Goal: Information Seeking & Learning: Learn about a topic

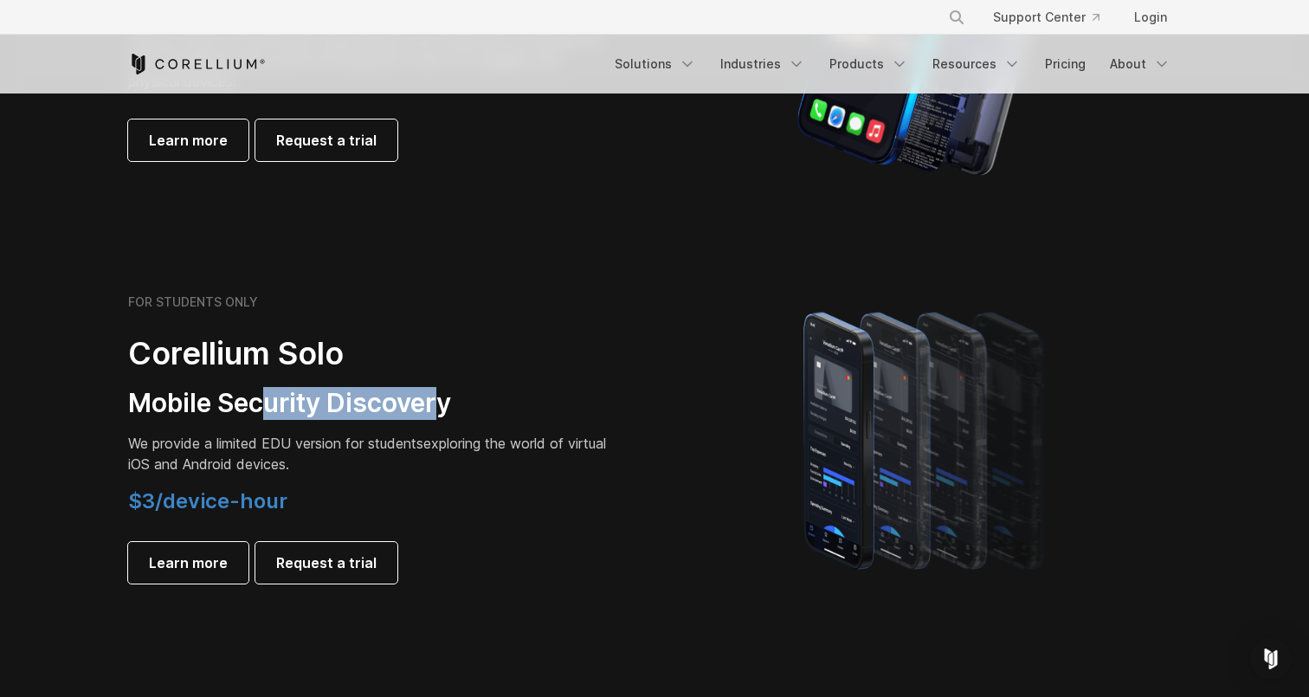
drag, startPoint x: 260, startPoint y: 399, endPoint x: 439, endPoint y: 398, distance: 179.2
click at [440, 399] on h3 "Mobile Security Discovery" at bounding box center [370, 403] width 485 height 33
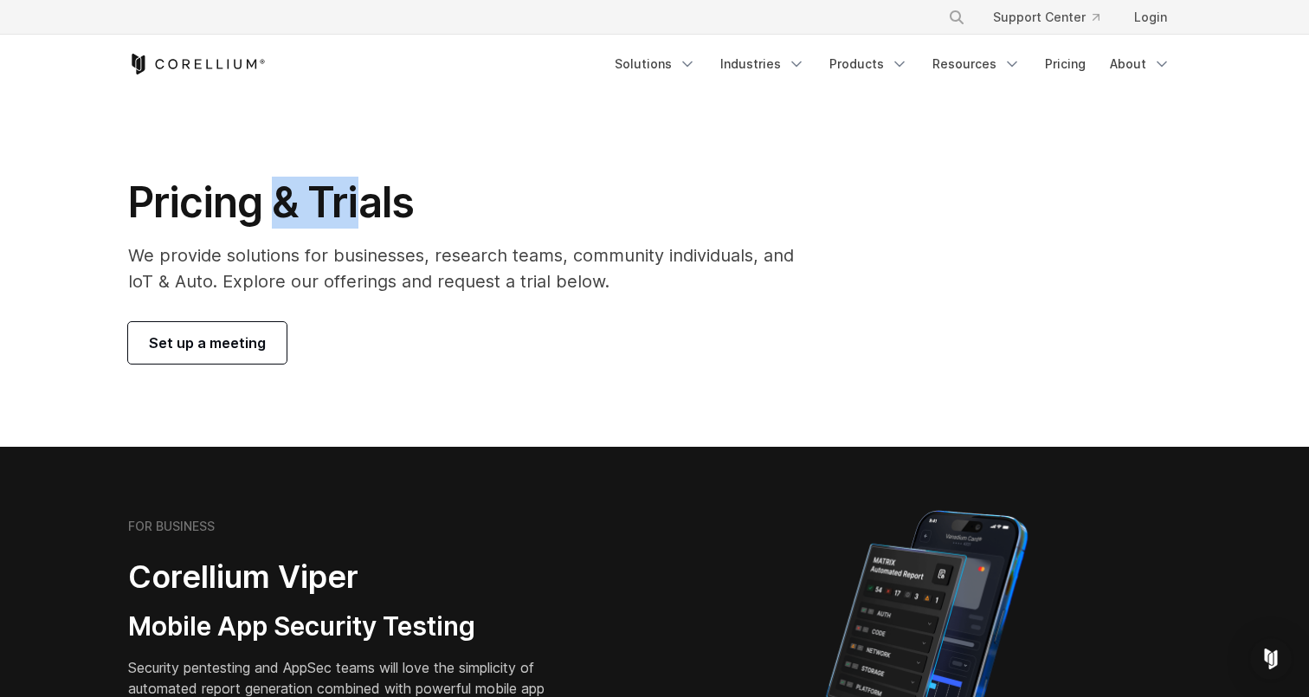
drag, startPoint x: 355, startPoint y: 216, endPoint x: 281, endPoint y: 209, distance: 73.8
click at [280, 210] on h1 "Pricing & Trials" at bounding box center [473, 203] width 690 height 52
click at [281, 209] on h1 "Pricing & Trials" at bounding box center [473, 203] width 690 height 52
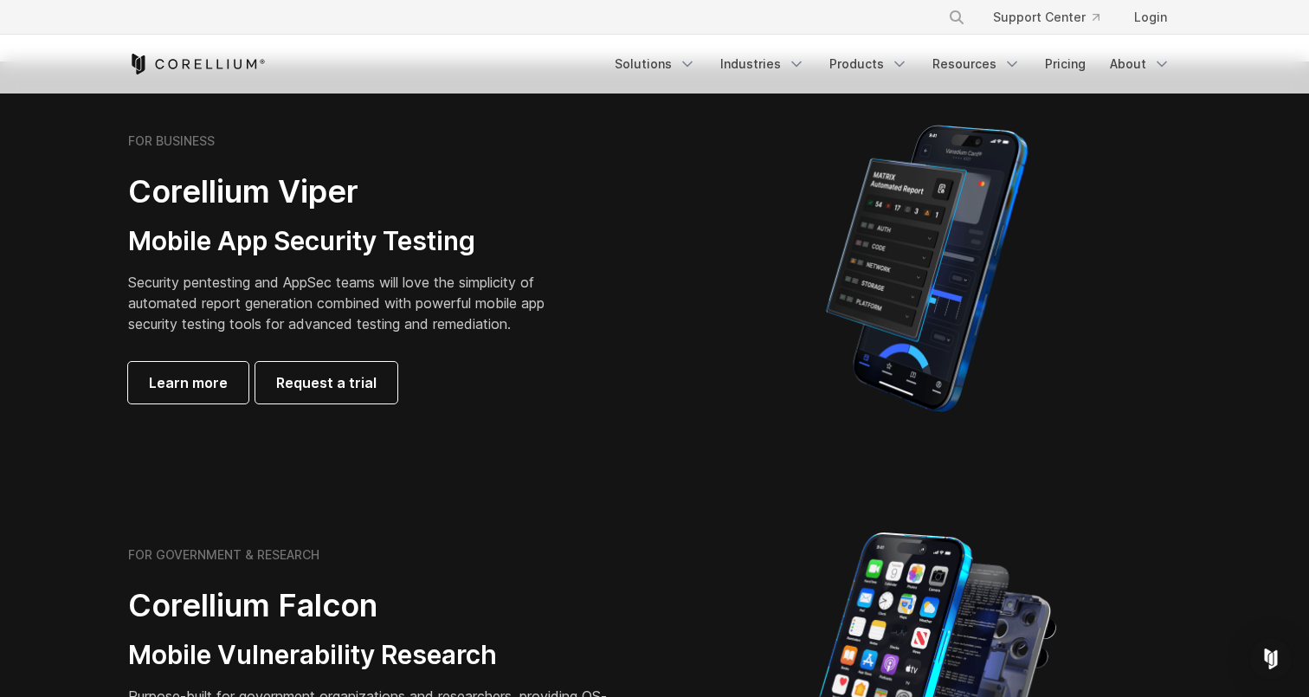
scroll to position [378, 0]
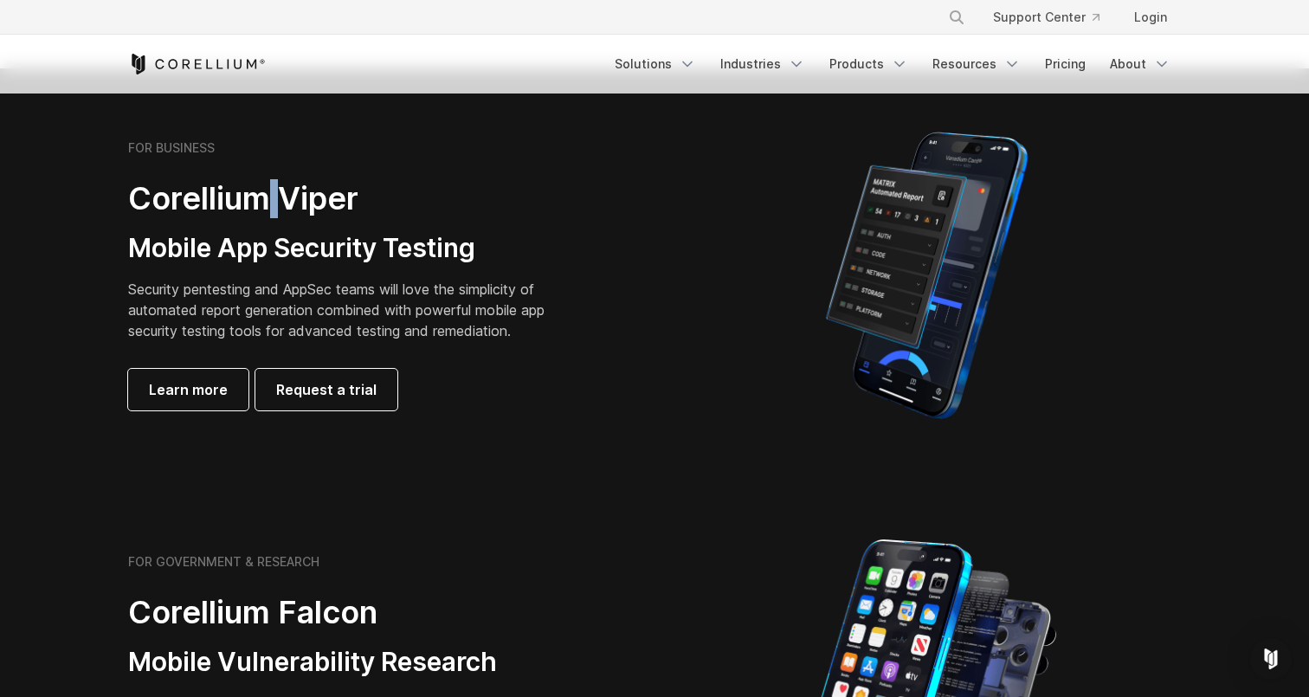
drag, startPoint x: 258, startPoint y: 206, endPoint x: 284, endPoint y: 203, distance: 26.1
click at [284, 203] on h2 "Corellium Viper" at bounding box center [349, 198] width 443 height 39
drag, startPoint x: 297, startPoint y: 203, endPoint x: 244, endPoint y: 197, distance: 53.1
click at [242, 197] on h2 "Corellium Viper" at bounding box center [349, 198] width 443 height 39
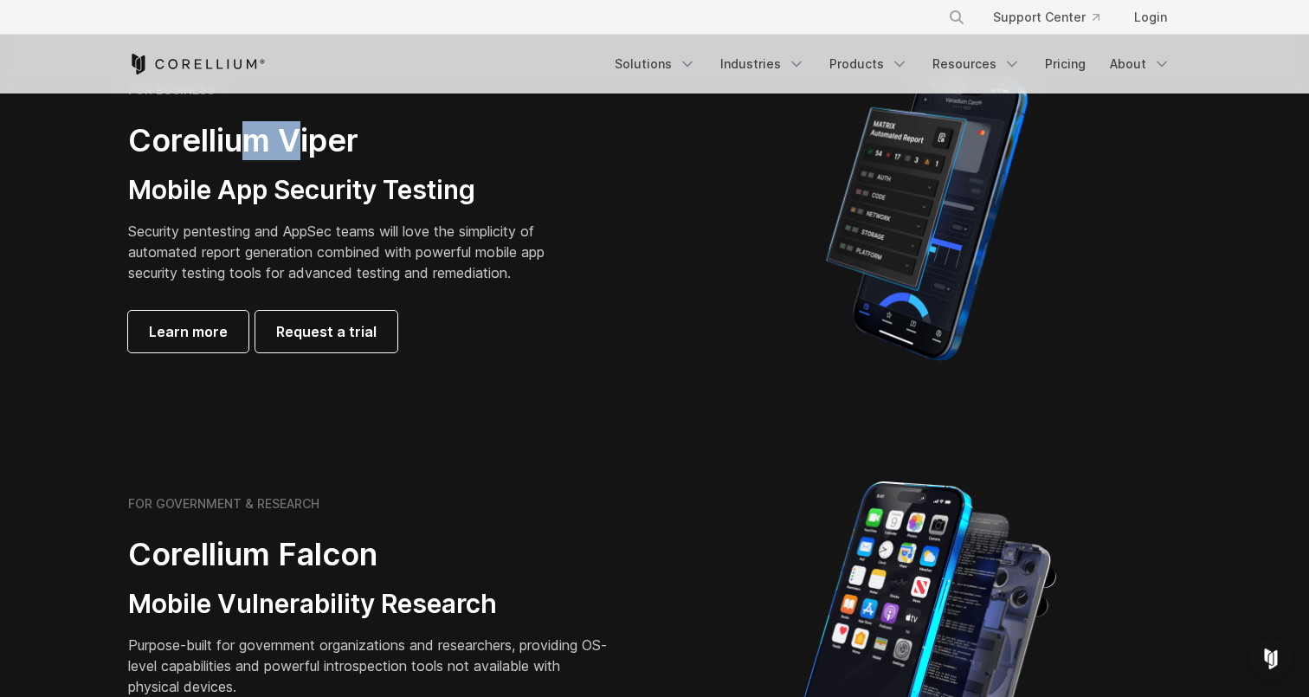
scroll to position [438, 0]
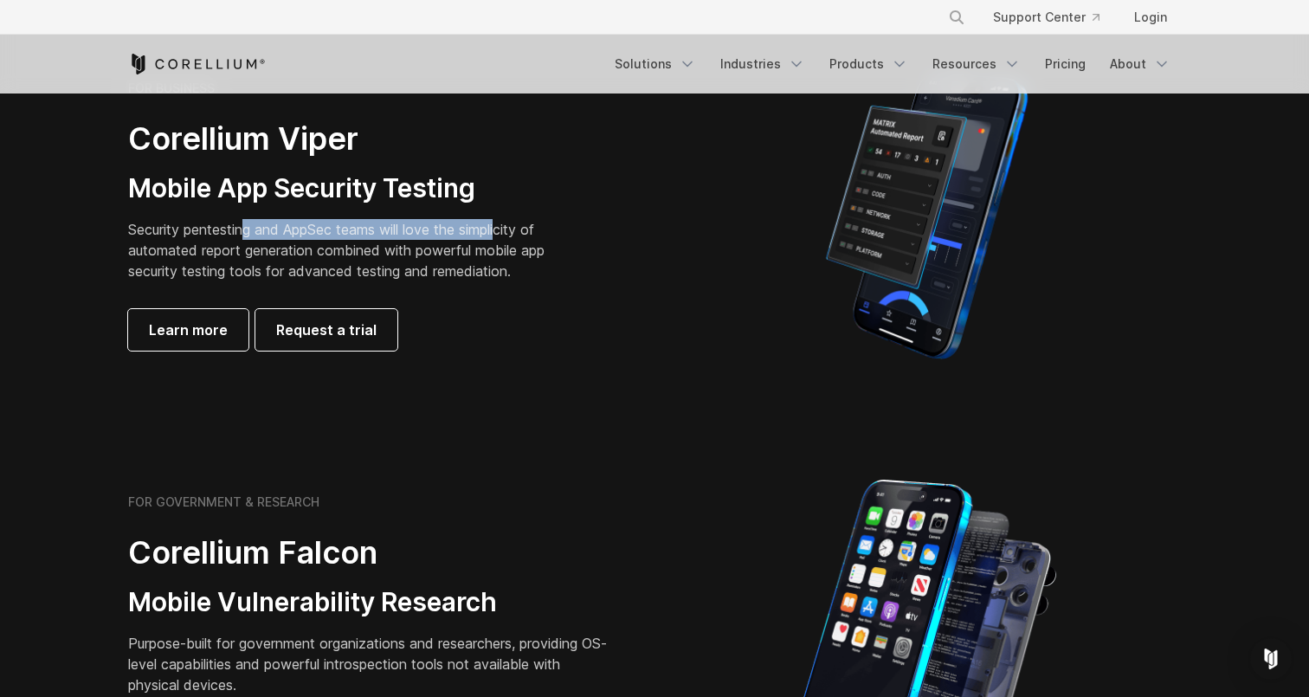
drag, startPoint x: 250, startPoint y: 230, endPoint x: 504, endPoint y: 229, distance: 253.6
click at [504, 229] on p "Security pentesting and AppSec teams will love the simplicity of automated repo…" at bounding box center [349, 250] width 443 height 62
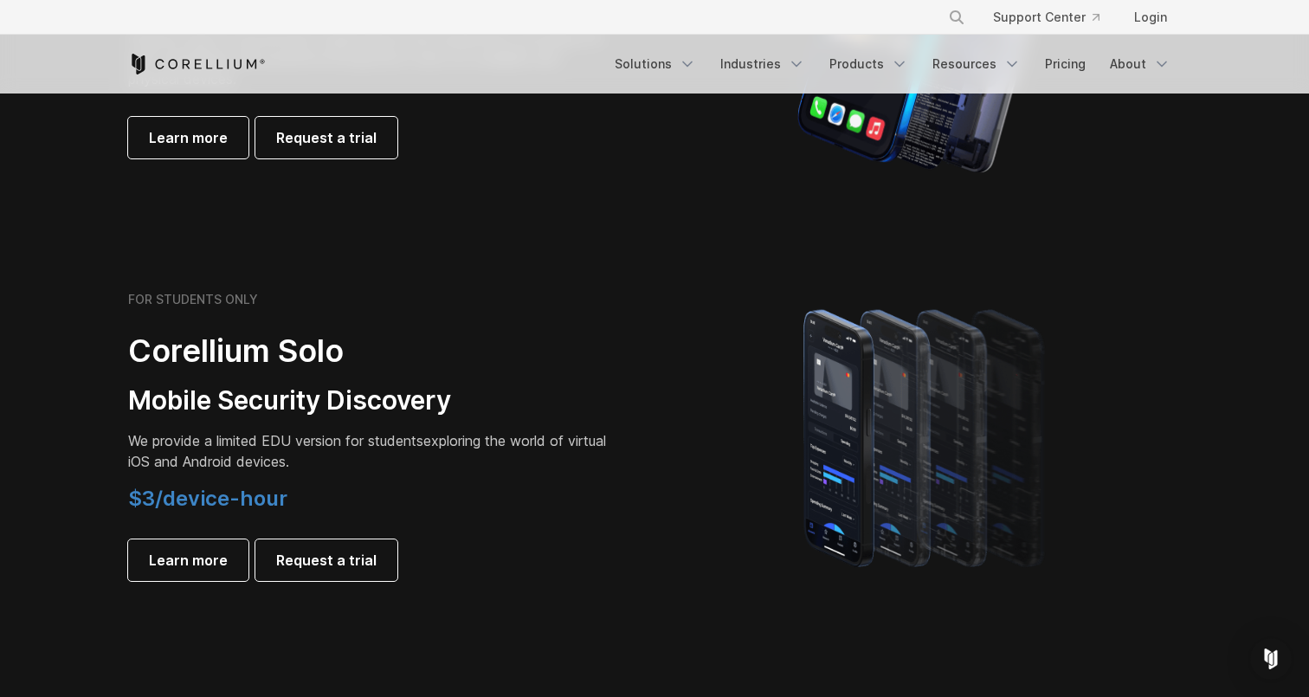
scroll to position [1056, 0]
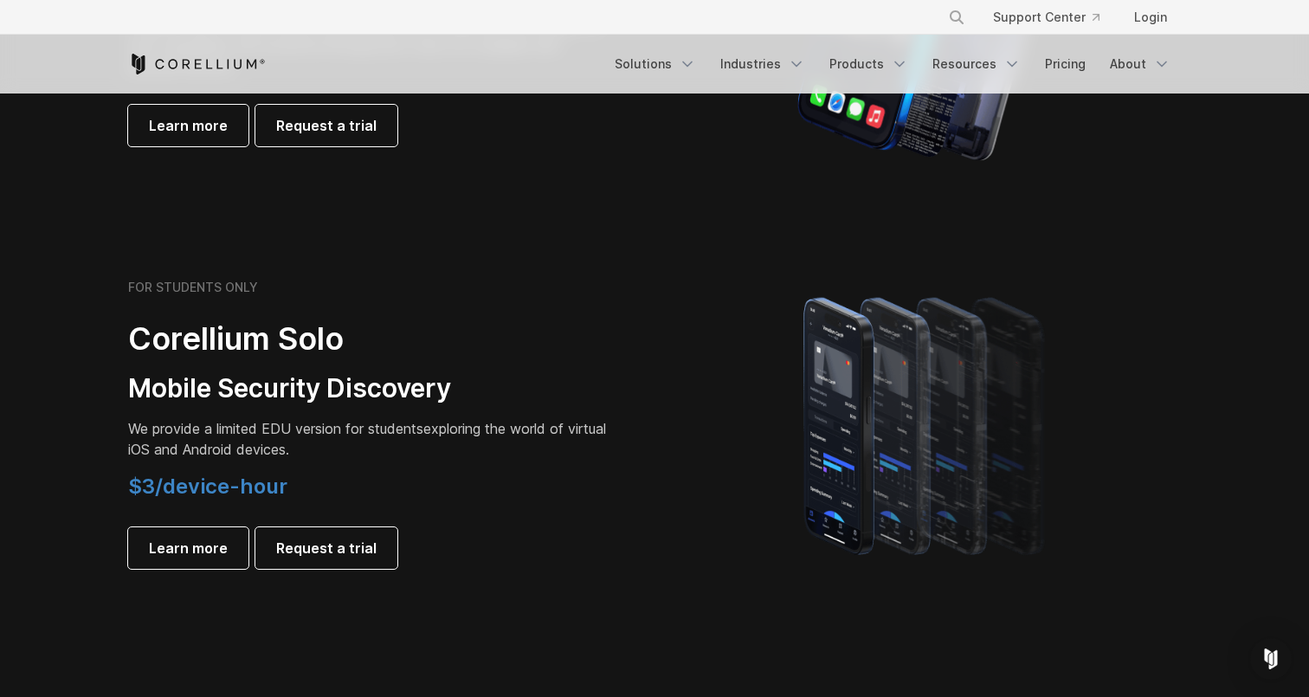
drag, startPoint x: 327, startPoint y: 394, endPoint x: 351, endPoint y: 394, distance: 23.4
click at [351, 394] on h3 "Mobile Security Discovery" at bounding box center [370, 388] width 485 height 33
drag, startPoint x: 184, startPoint y: 425, endPoint x: 316, endPoint y: 425, distance: 131.6
click at [316, 425] on span "We provide a limited EDU version for students" at bounding box center [275, 428] width 295 height 17
drag, startPoint x: 337, startPoint y: 427, endPoint x: 495, endPoint y: 427, distance: 158.4
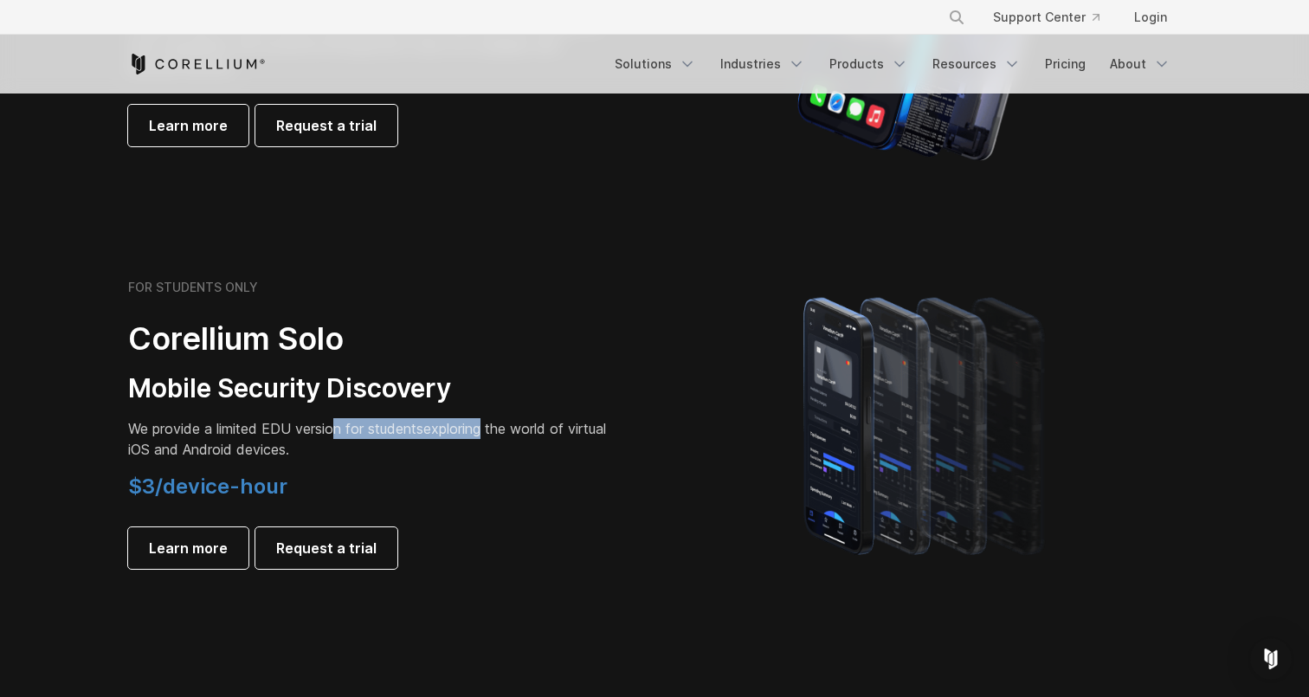
click at [493, 427] on p "We provide a limited EDU version for students exploring the world of virtual iO…" at bounding box center [370, 439] width 485 height 42
drag, startPoint x: 537, startPoint y: 428, endPoint x: 580, endPoint y: 428, distance: 43.3
click at [580, 428] on p "We provide a limited EDU version for students exploring the world of virtual iO…" at bounding box center [370, 439] width 485 height 42
drag, startPoint x: 272, startPoint y: 445, endPoint x: 310, endPoint y: 445, distance: 38.1
click at [310, 445] on p "We provide a limited EDU version for students exploring the world of virtual iO…" at bounding box center [370, 439] width 485 height 42
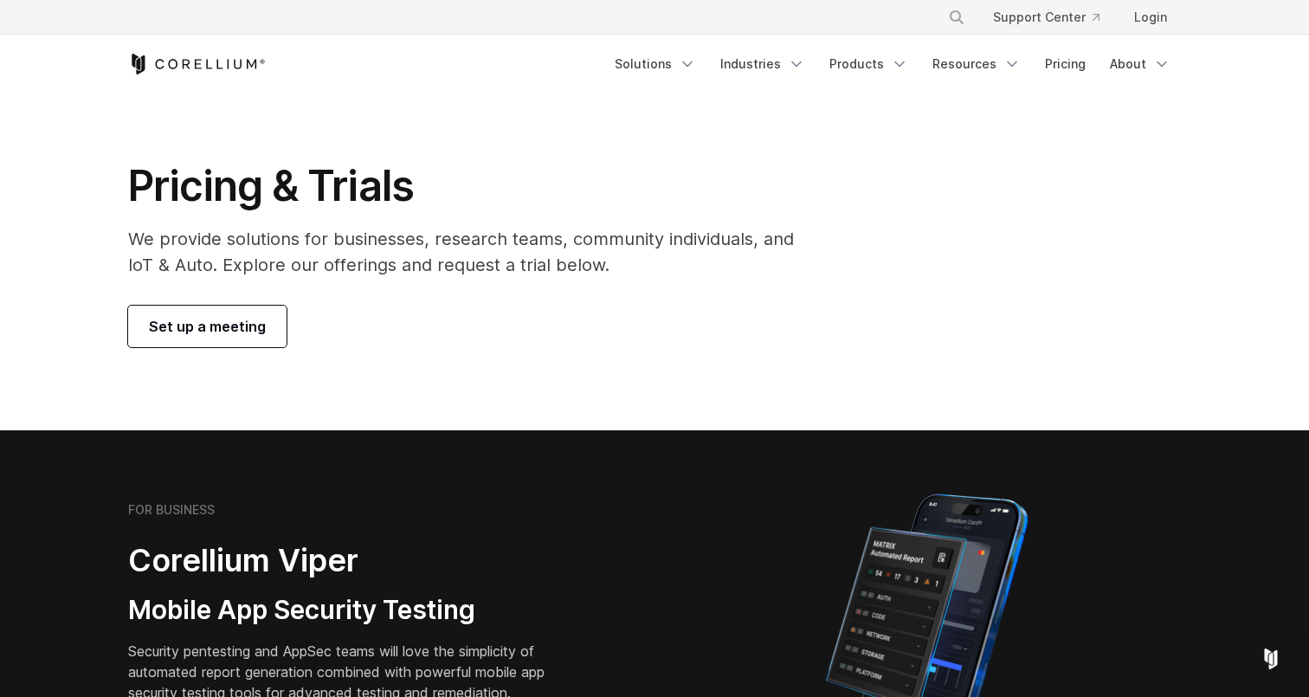
scroll to position [0, 0]
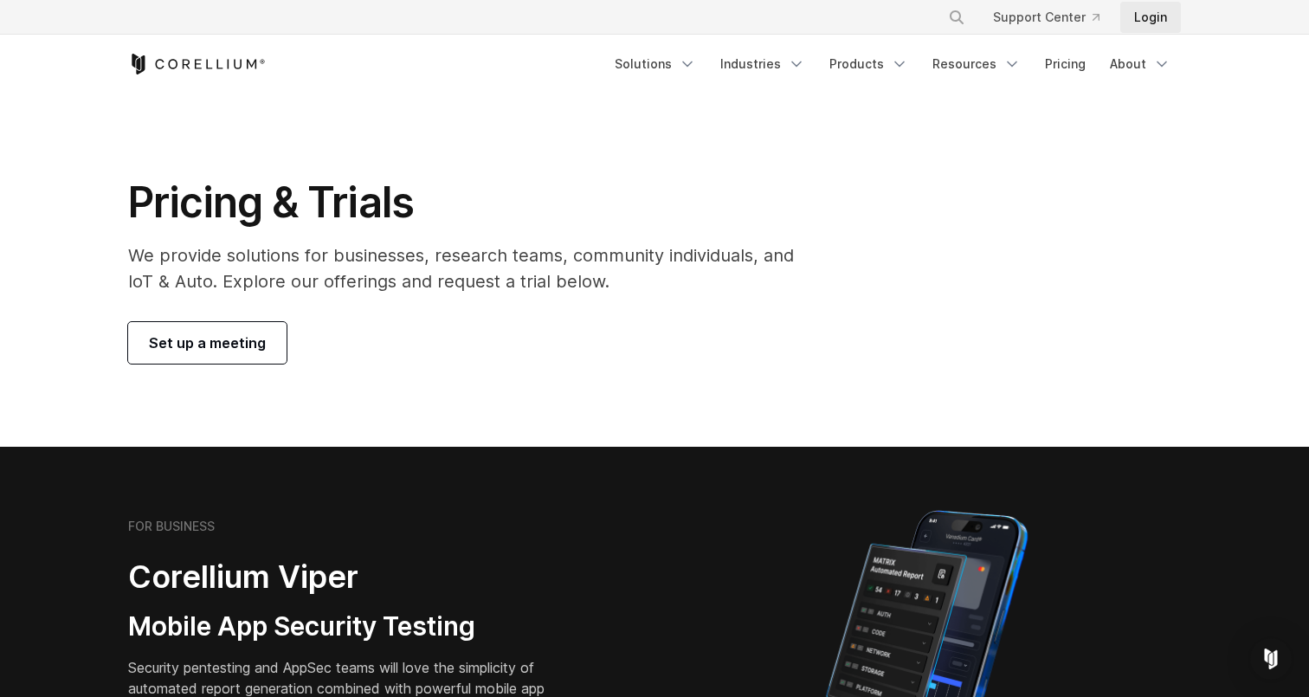
click at [1159, 19] on link "Login" at bounding box center [1150, 17] width 61 height 31
